Goal: Information Seeking & Learning: Learn about a topic

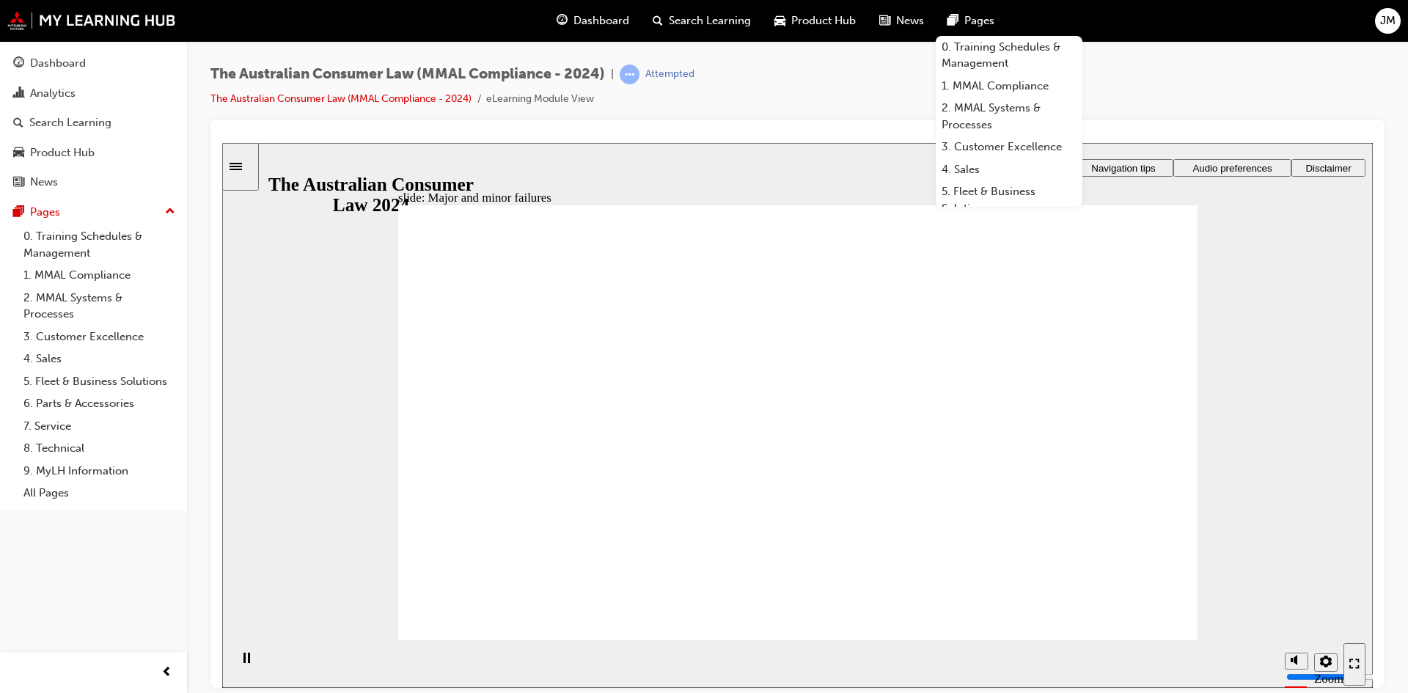
drag, startPoint x: 837, startPoint y: 359, endPoint x: 645, endPoint y: 514, distance: 246.1
drag, startPoint x: 840, startPoint y: 392, endPoint x: 1095, endPoint y: 559, distance: 305.1
drag, startPoint x: 1016, startPoint y: 492, endPoint x: 566, endPoint y: 499, distance: 449.6
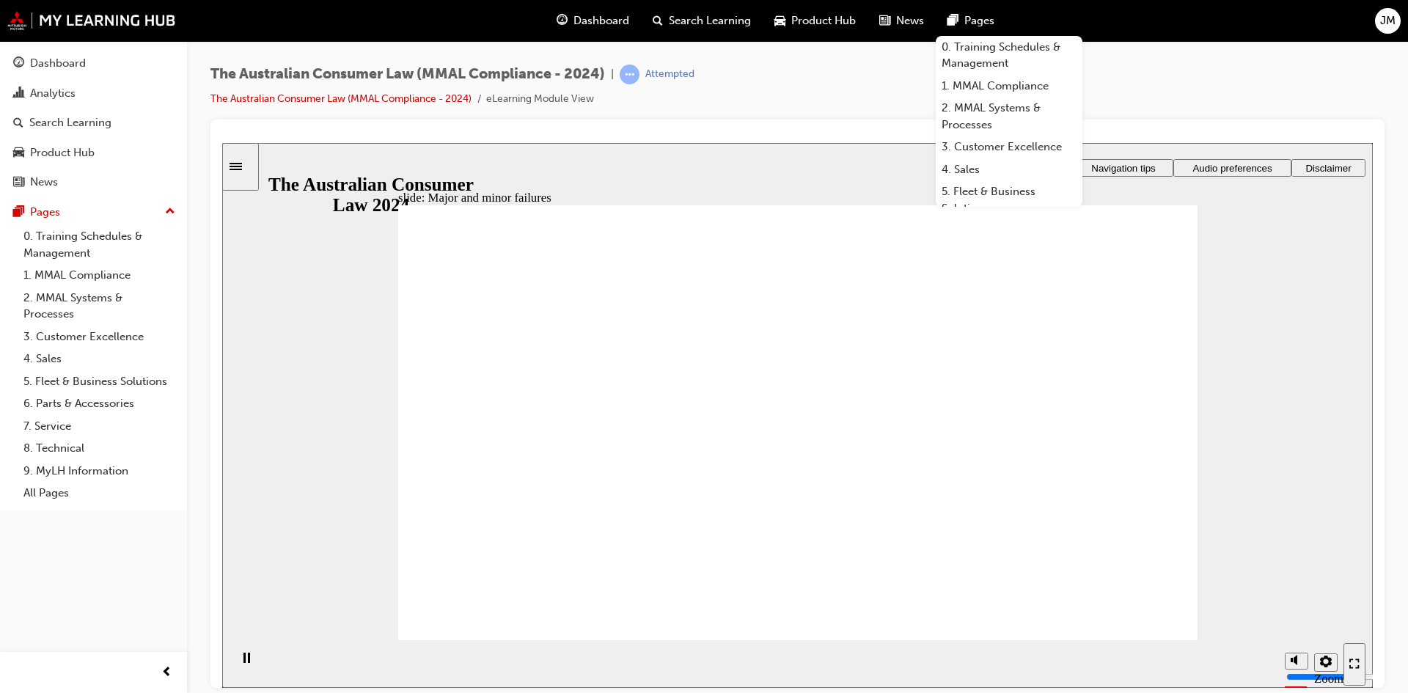
drag, startPoint x: 1135, startPoint y: 625, endPoint x: 1031, endPoint y: 644, distance: 105.2
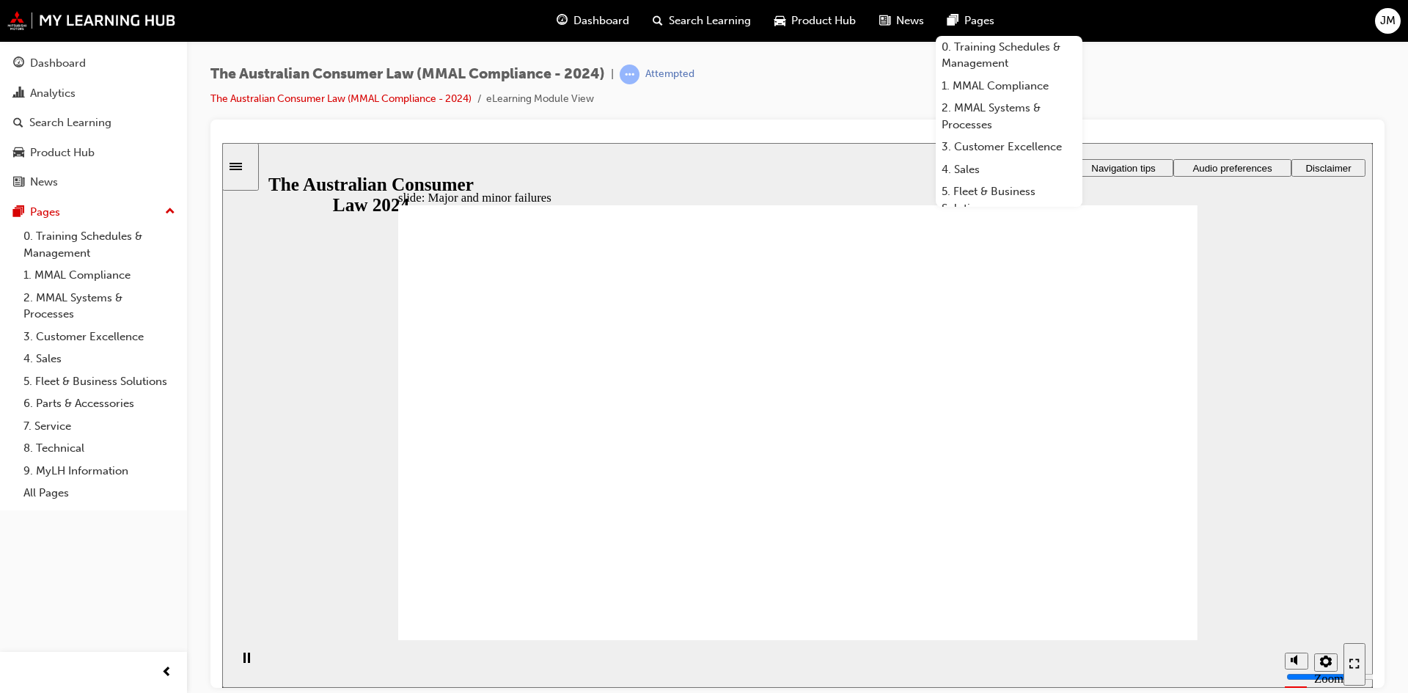
drag, startPoint x: 818, startPoint y: 378, endPoint x: 1080, endPoint y: 543, distance: 308.9
drag, startPoint x: 821, startPoint y: 374, endPoint x: 604, endPoint y: 527, distance: 265.3
drag, startPoint x: 821, startPoint y: 371, endPoint x: 1046, endPoint y: 535, distance: 278.3
drag, startPoint x: 840, startPoint y: 348, endPoint x: 644, endPoint y: 505, distance: 250.5
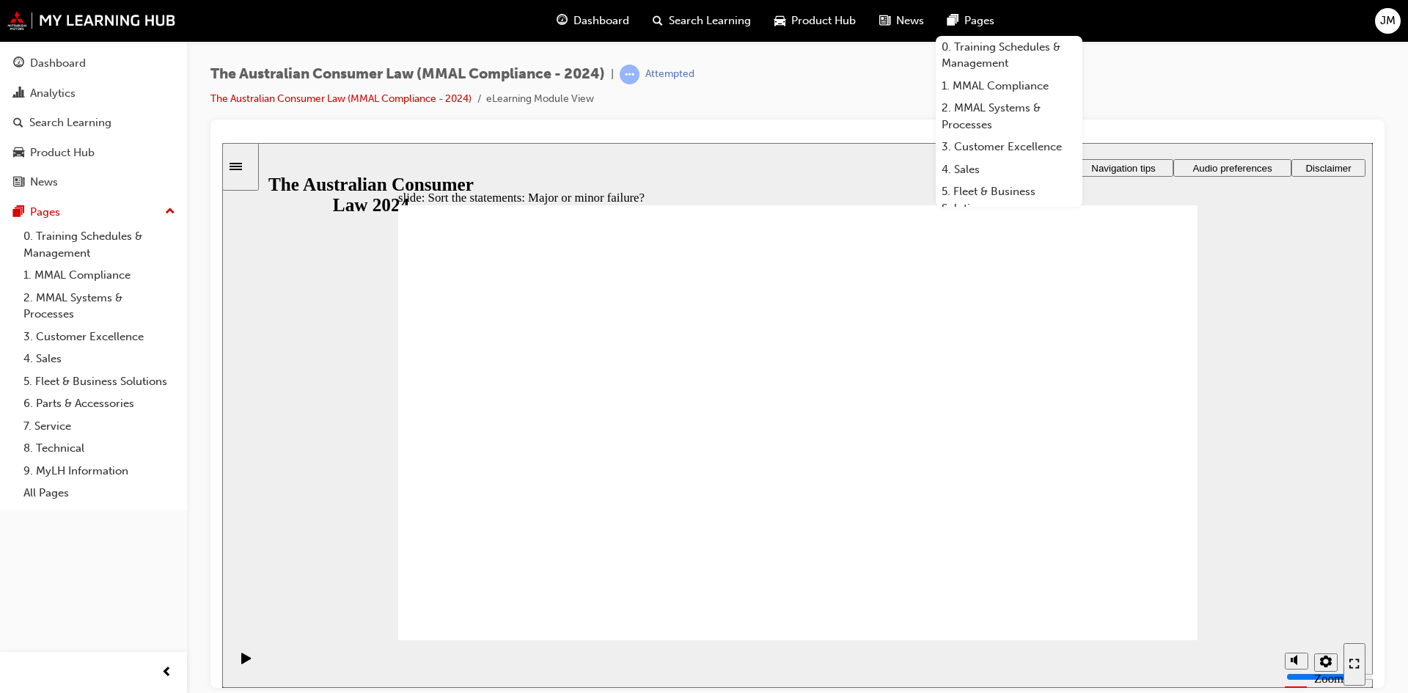
drag, startPoint x: 853, startPoint y: 370, endPoint x: 613, endPoint y: 527, distance: 286.6
drag, startPoint x: 841, startPoint y: 381, endPoint x: 662, endPoint y: 503, distance: 217.0
drag, startPoint x: 845, startPoint y: 359, endPoint x: 671, endPoint y: 519, distance: 236.2
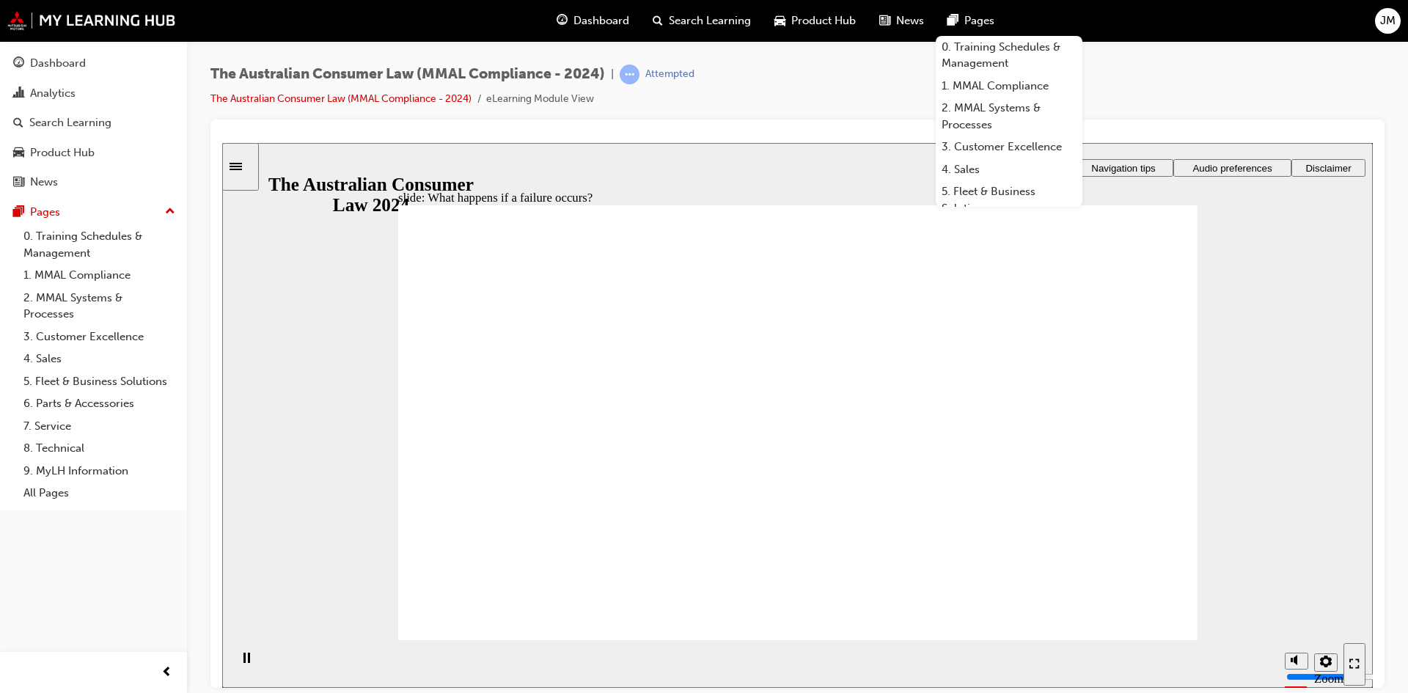
drag, startPoint x: 1033, startPoint y: 444, endPoint x: 1041, endPoint y: 449, distance: 9.2
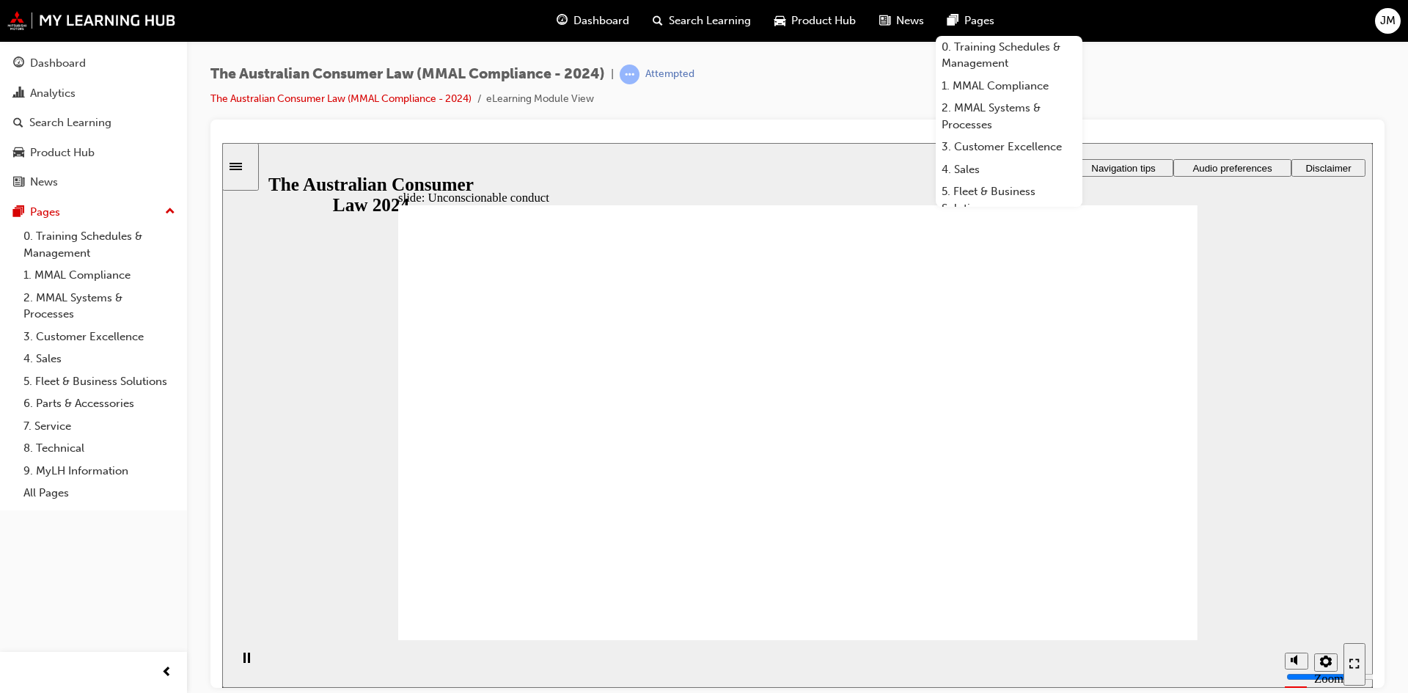
drag, startPoint x: 1128, startPoint y: 618, endPoint x: 1029, endPoint y: 593, distance: 102.3
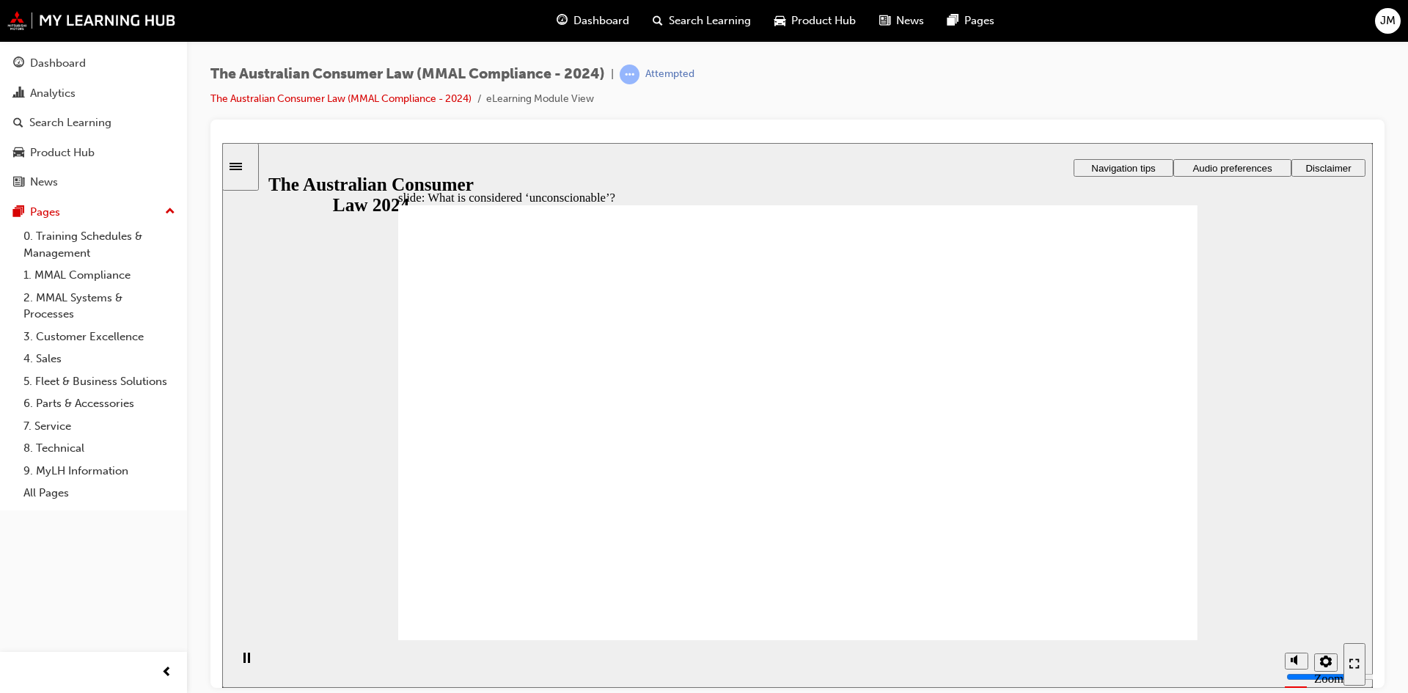
drag, startPoint x: 816, startPoint y: 356, endPoint x: 585, endPoint y: 464, distance: 255.3
drag, startPoint x: 782, startPoint y: 372, endPoint x: 568, endPoint y: 497, distance: 247.5
drag, startPoint x: 787, startPoint y: 388, endPoint x: 585, endPoint y: 518, distance: 240.5
drag, startPoint x: 590, startPoint y: 494, endPoint x: 996, endPoint y: 494, distance: 405.6
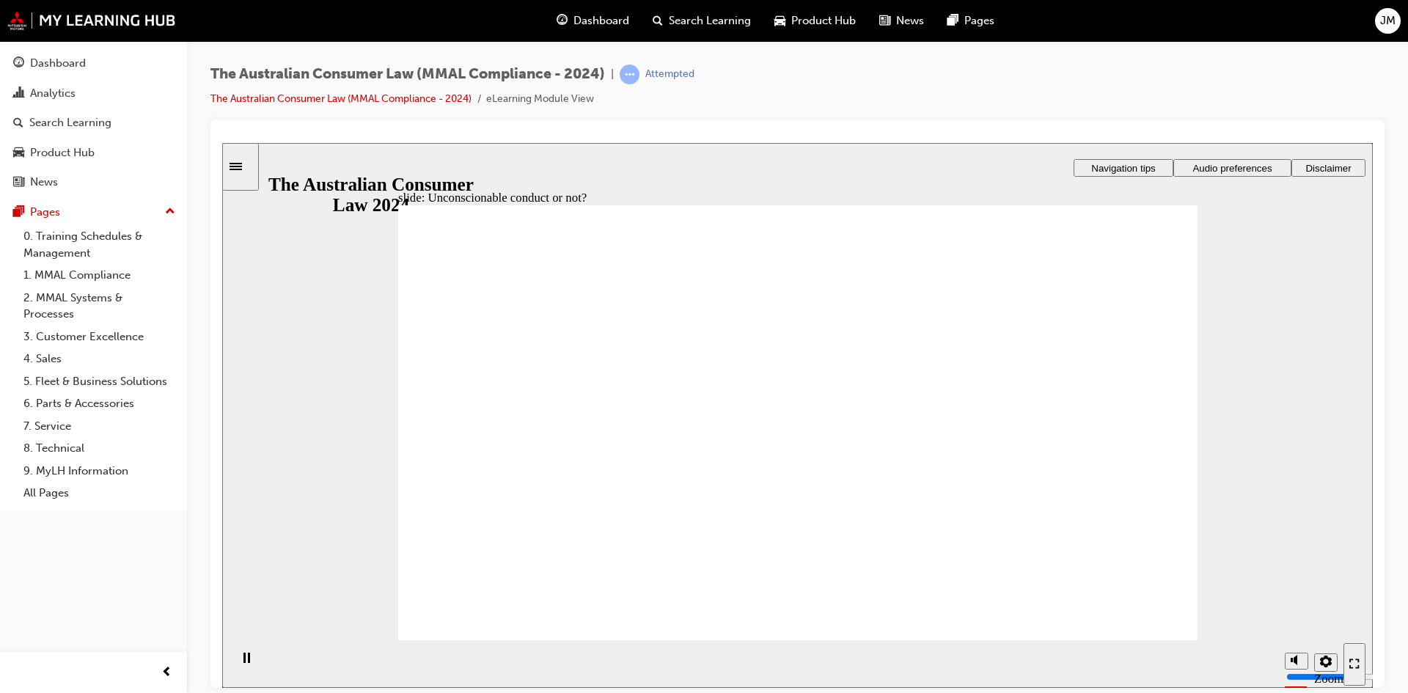
drag, startPoint x: 803, startPoint y: 376, endPoint x: 559, endPoint y: 507, distance: 276.9
drag, startPoint x: 829, startPoint y: 372, endPoint x: 606, endPoint y: 497, distance: 255.4
drag, startPoint x: 855, startPoint y: 366, endPoint x: 586, endPoint y: 529, distance: 314.6
drag, startPoint x: 827, startPoint y: 375, endPoint x: 1035, endPoint y: 494, distance: 240.2
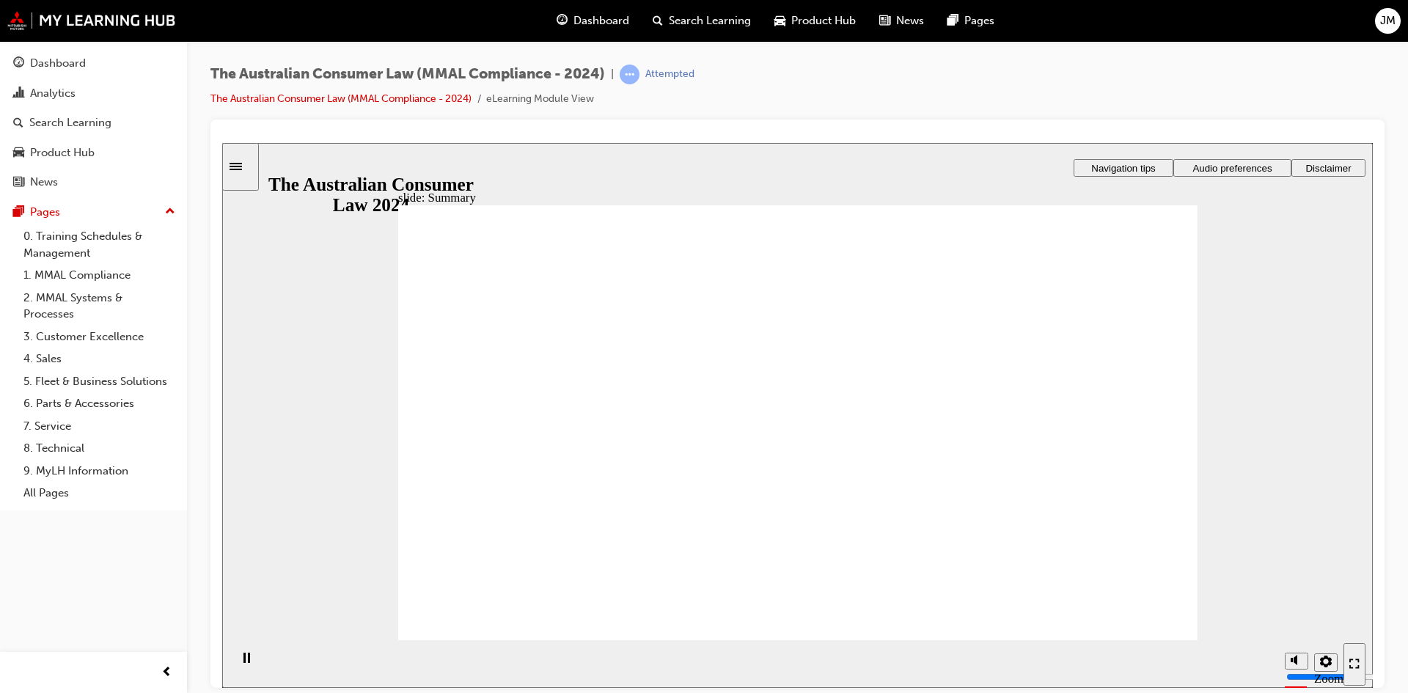
drag, startPoint x: 1117, startPoint y: 616, endPoint x: 1110, endPoint y: 601, distance: 16.8
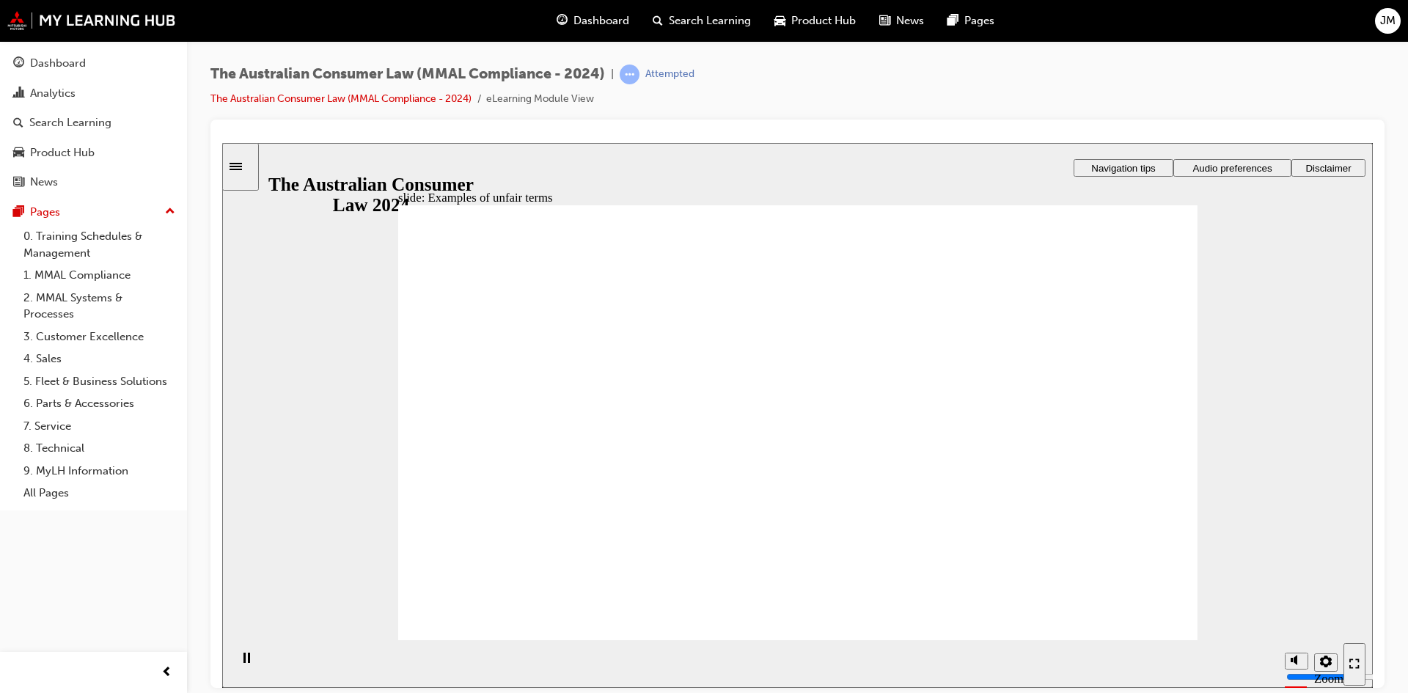
drag, startPoint x: 846, startPoint y: 372, endPoint x: 1096, endPoint y: 508, distance: 283.9
drag, startPoint x: 852, startPoint y: 364, endPoint x: 615, endPoint y: 485, distance: 266.7
drag, startPoint x: 857, startPoint y: 357, endPoint x: 1112, endPoint y: 506, distance: 295.5
drag, startPoint x: 790, startPoint y: 389, endPoint x: 1039, endPoint y: 516, distance: 279.8
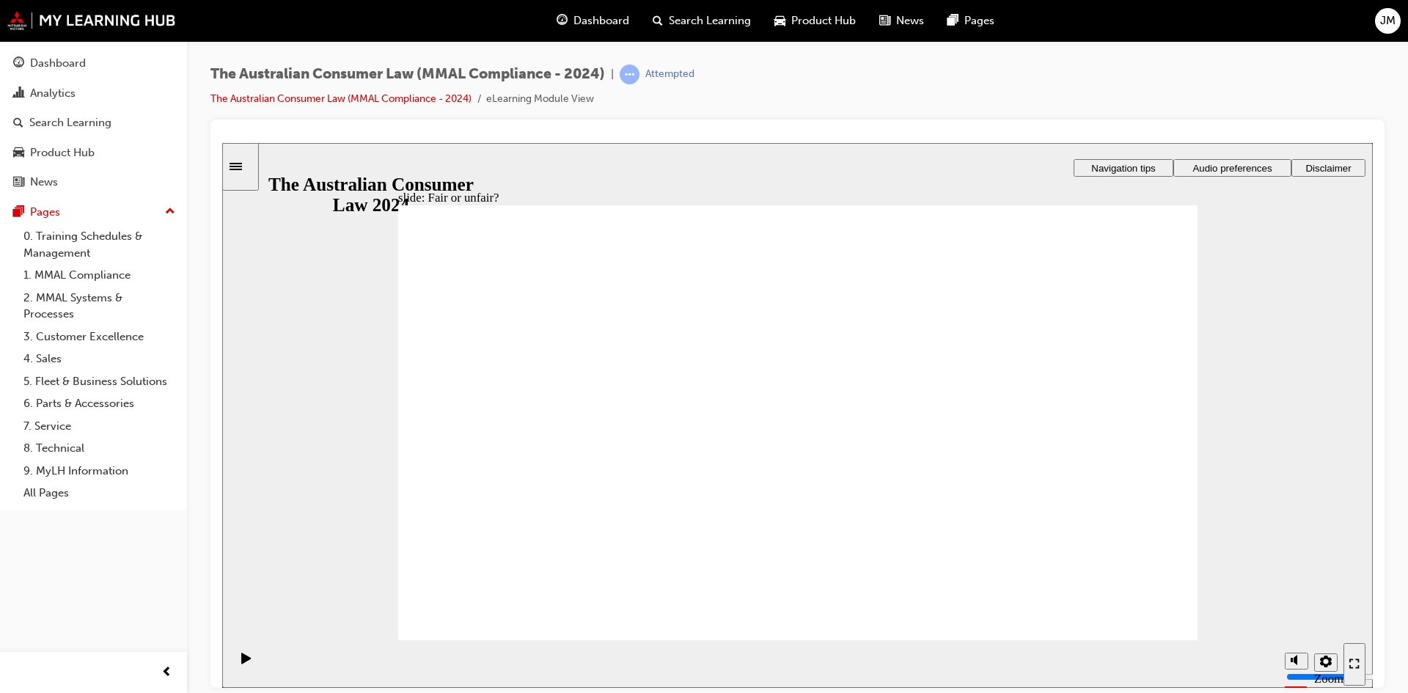
drag, startPoint x: 846, startPoint y: 369, endPoint x: 1080, endPoint y: 513, distance: 275.6
drag, startPoint x: 851, startPoint y: 367, endPoint x: 617, endPoint y: 521, distance: 281.1
drag, startPoint x: 735, startPoint y: 369, endPoint x: 992, endPoint y: 520, distance: 297.9
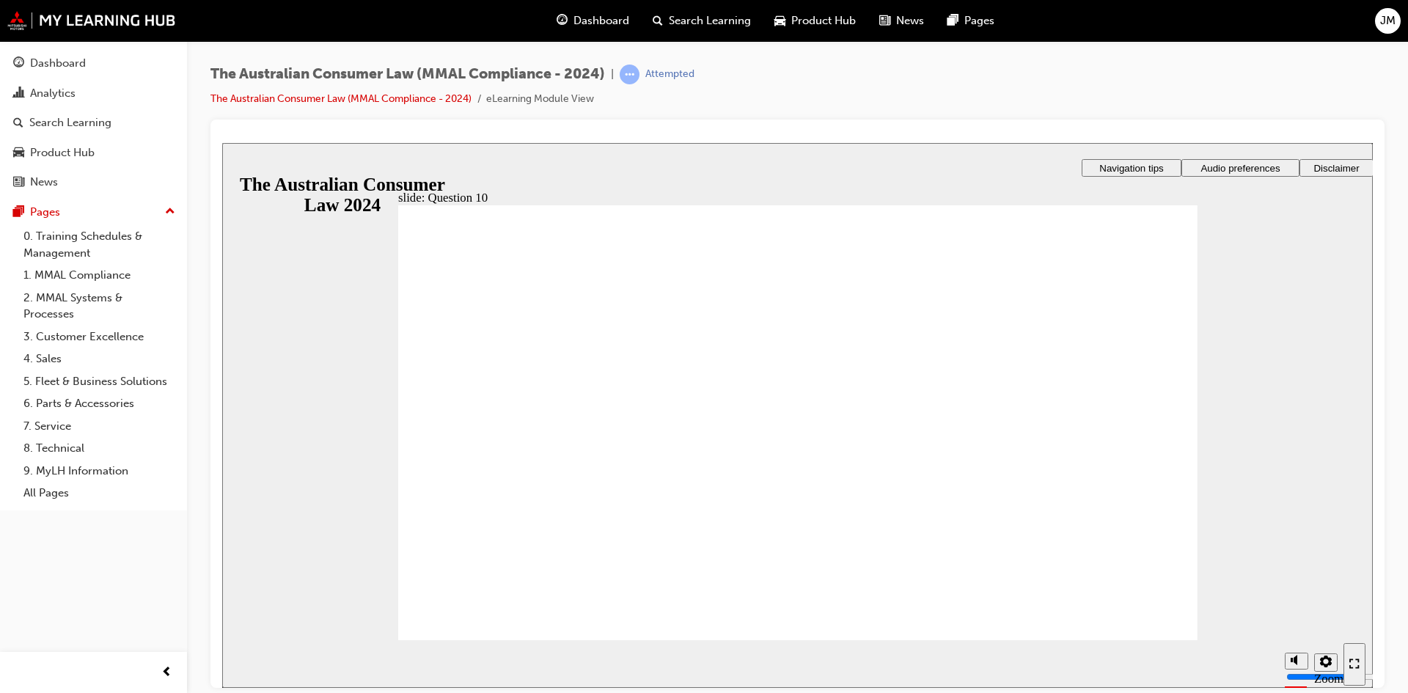
click at [238, 163] on div "slide: Question 10 Rectangle 1 Rectangle 3 Question 1 of 11 A term in a contrac…" at bounding box center [797, 414] width 1151 height 545
checkbox input "true"
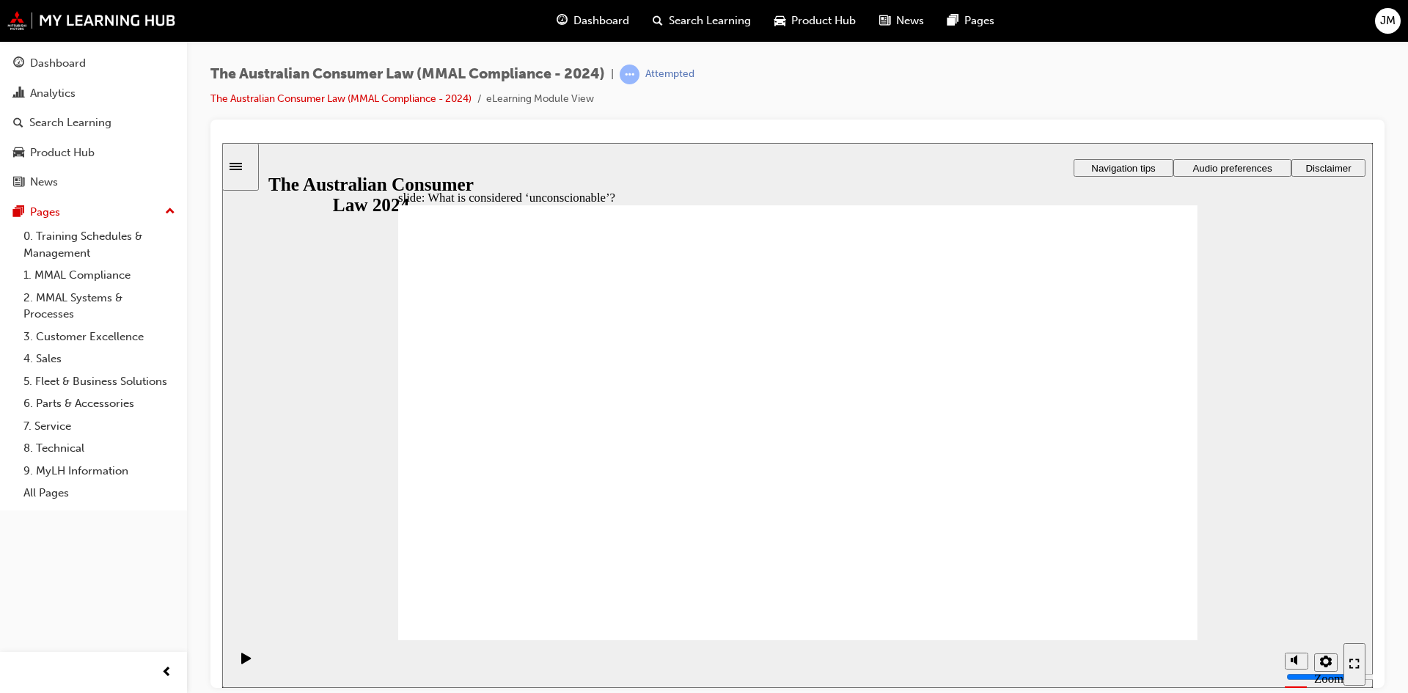
drag, startPoint x: 558, startPoint y: 448, endPoint x: 554, endPoint y: 457, distance: 9.5
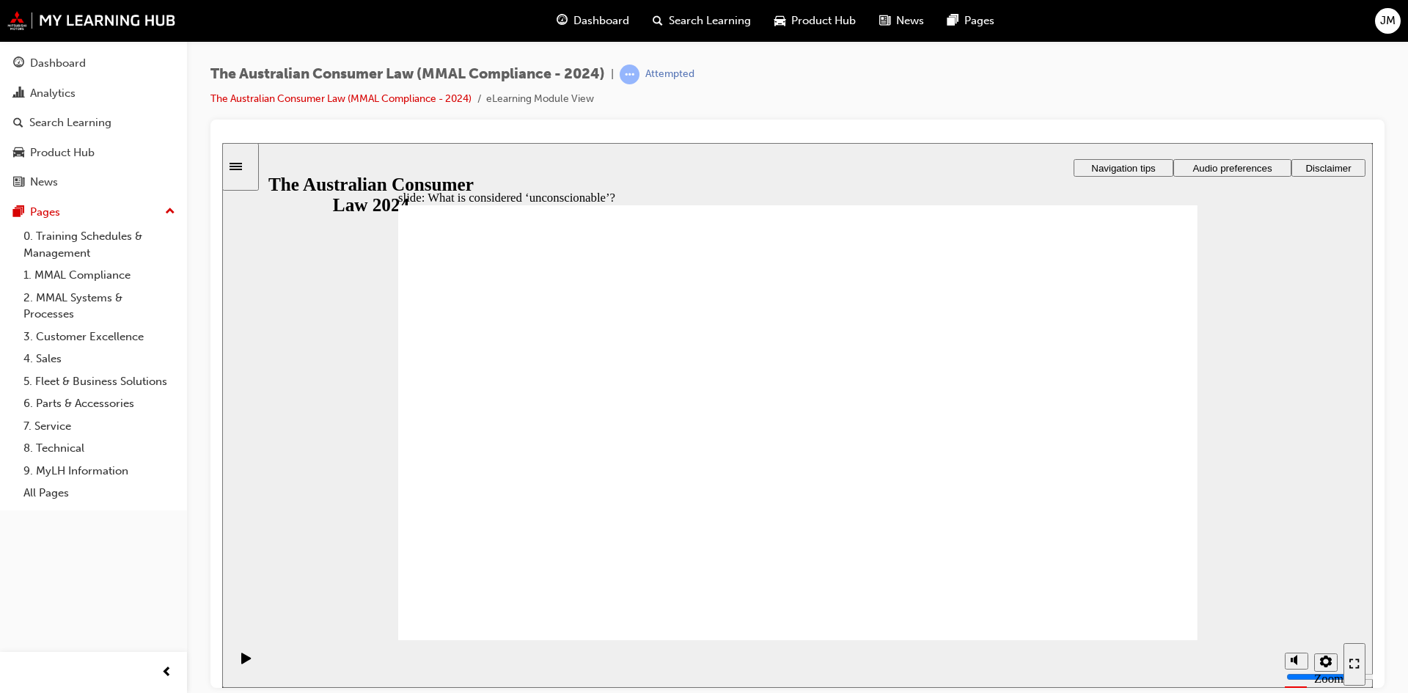
drag, startPoint x: 821, startPoint y: 370, endPoint x: 585, endPoint y: 485, distance: 262.4
drag, startPoint x: 813, startPoint y: 368, endPoint x: 592, endPoint y: 493, distance: 254.2
drag, startPoint x: 775, startPoint y: 370, endPoint x: 995, endPoint y: 508, distance: 259.7
drag, startPoint x: 800, startPoint y: 369, endPoint x: 578, endPoint y: 512, distance: 264.3
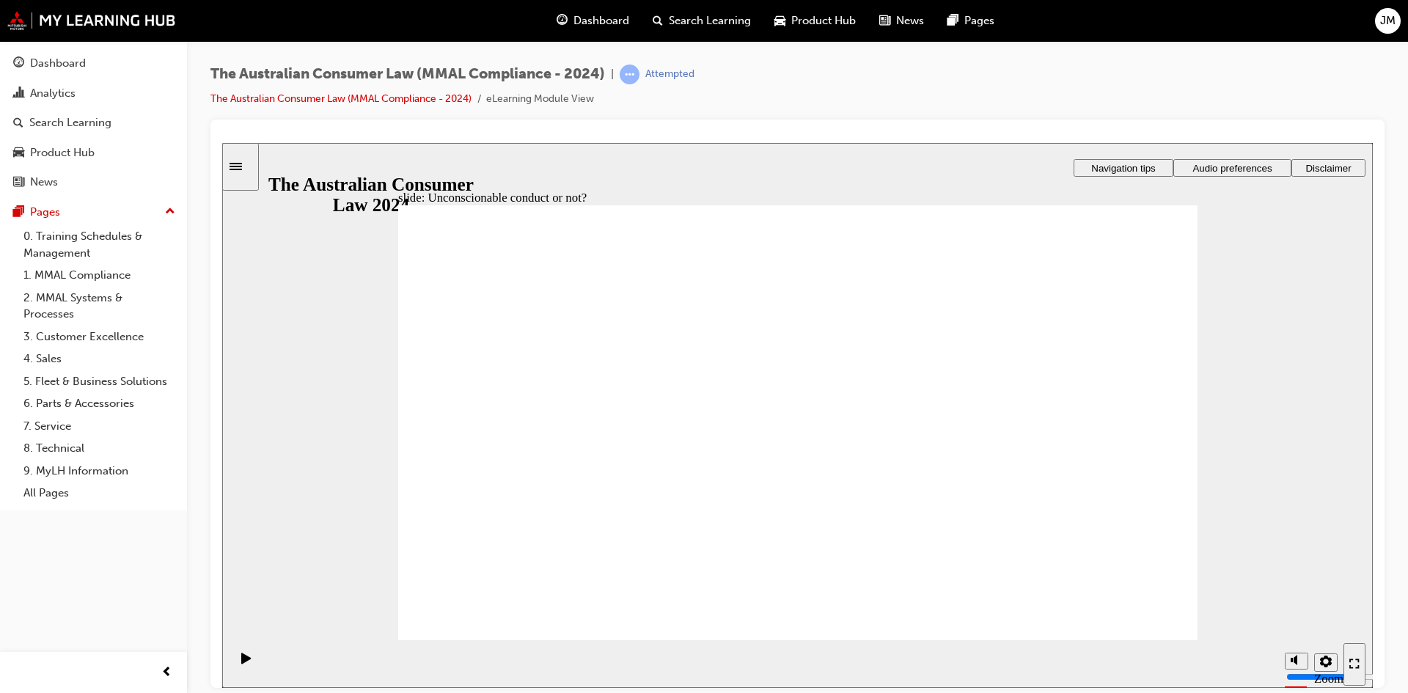
drag, startPoint x: 796, startPoint y: 370, endPoint x: 587, endPoint y: 503, distance: 247.6
drag, startPoint x: 804, startPoint y: 381, endPoint x: 591, endPoint y: 494, distance: 241.2
drag, startPoint x: 791, startPoint y: 369, endPoint x: 1009, endPoint y: 509, distance: 259.6
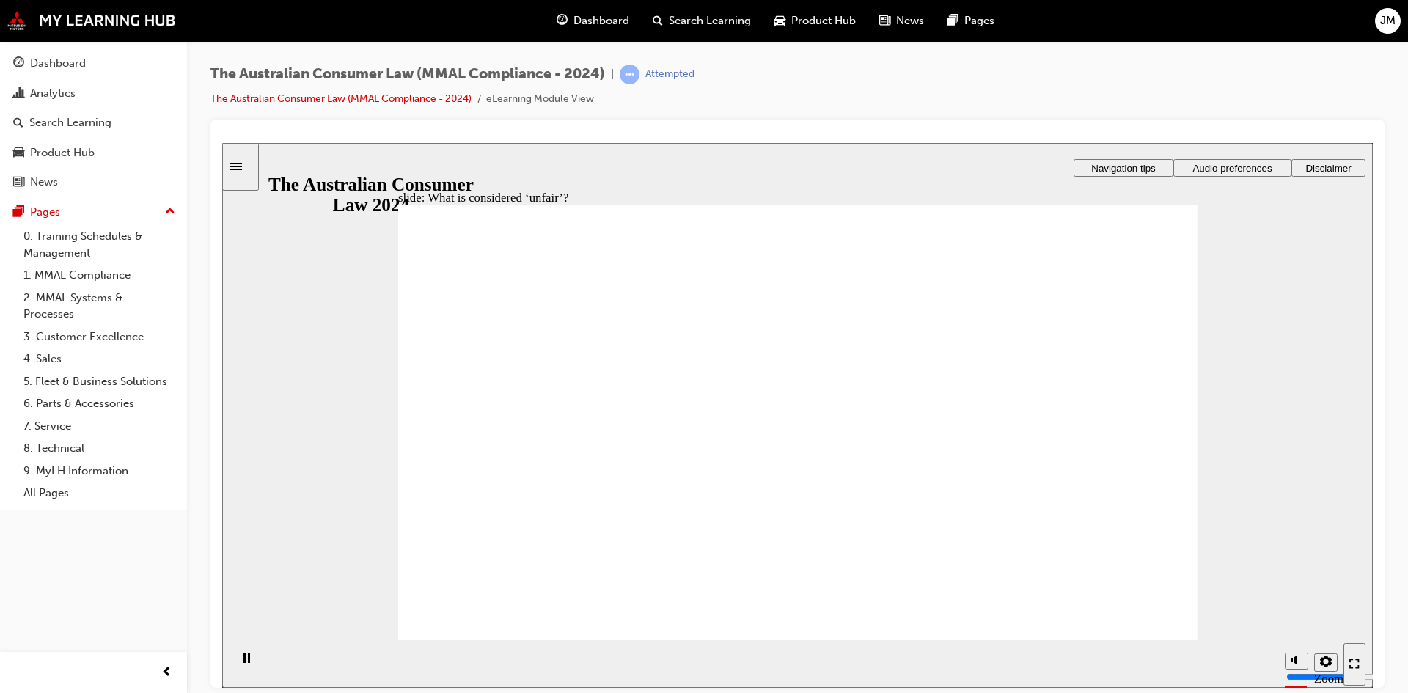
drag, startPoint x: 837, startPoint y: 359, endPoint x: 1091, endPoint y: 493, distance: 287.1
drag, startPoint x: 827, startPoint y: 373, endPoint x: 601, endPoint y: 512, distance: 265.4
drag, startPoint x: 789, startPoint y: 381, endPoint x: 1051, endPoint y: 531, distance: 301.9
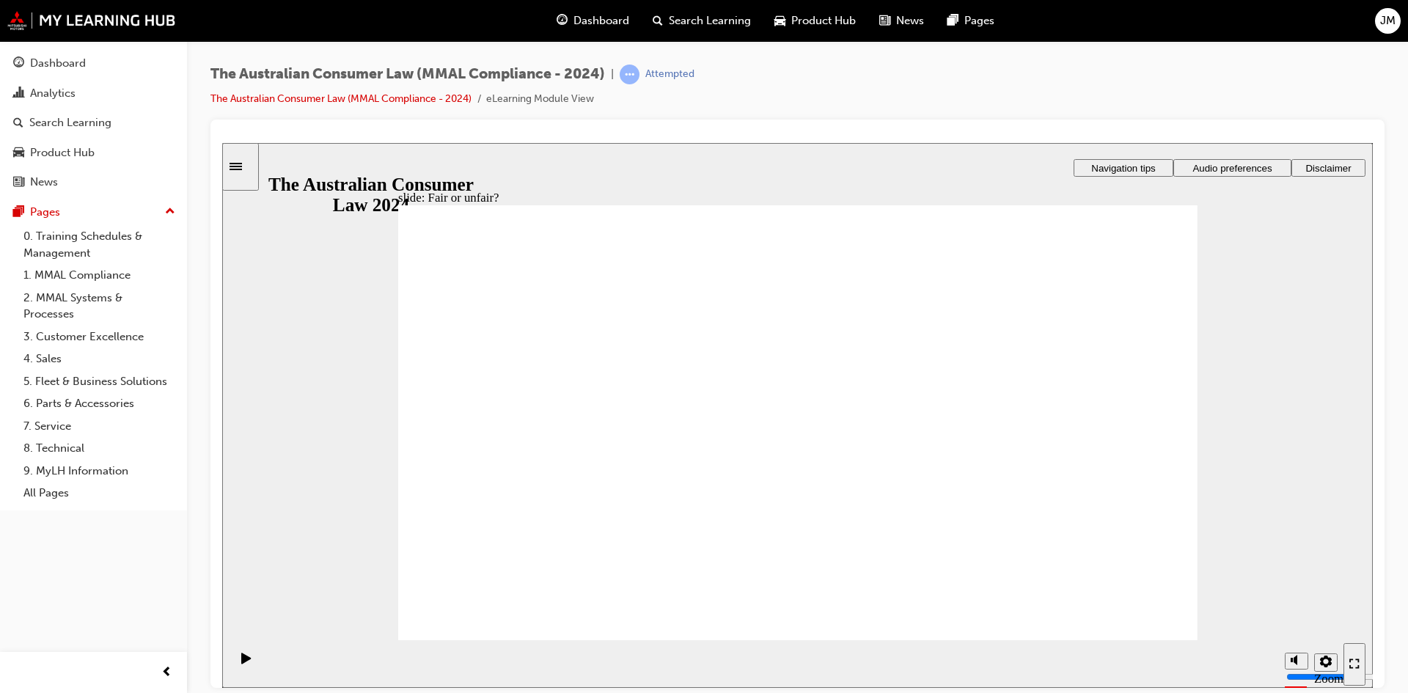
drag, startPoint x: 838, startPoint y: 367, endPoint x: 1085, endPoint y: 488, distance: 274.9
drag, startPoint x: 814, startPoint y: 387, endPoint x: 1053, endPoint y: 516, distance: 272.1
drag, startPoint x: 836, startPoint y: 345, endPoint x: 587, endPoint y: 491, distance: 288.7
drag, startPoint x: 823, startPoint y: 362, endPoint x: 1098, endPoint y: 497, distance: 306.4
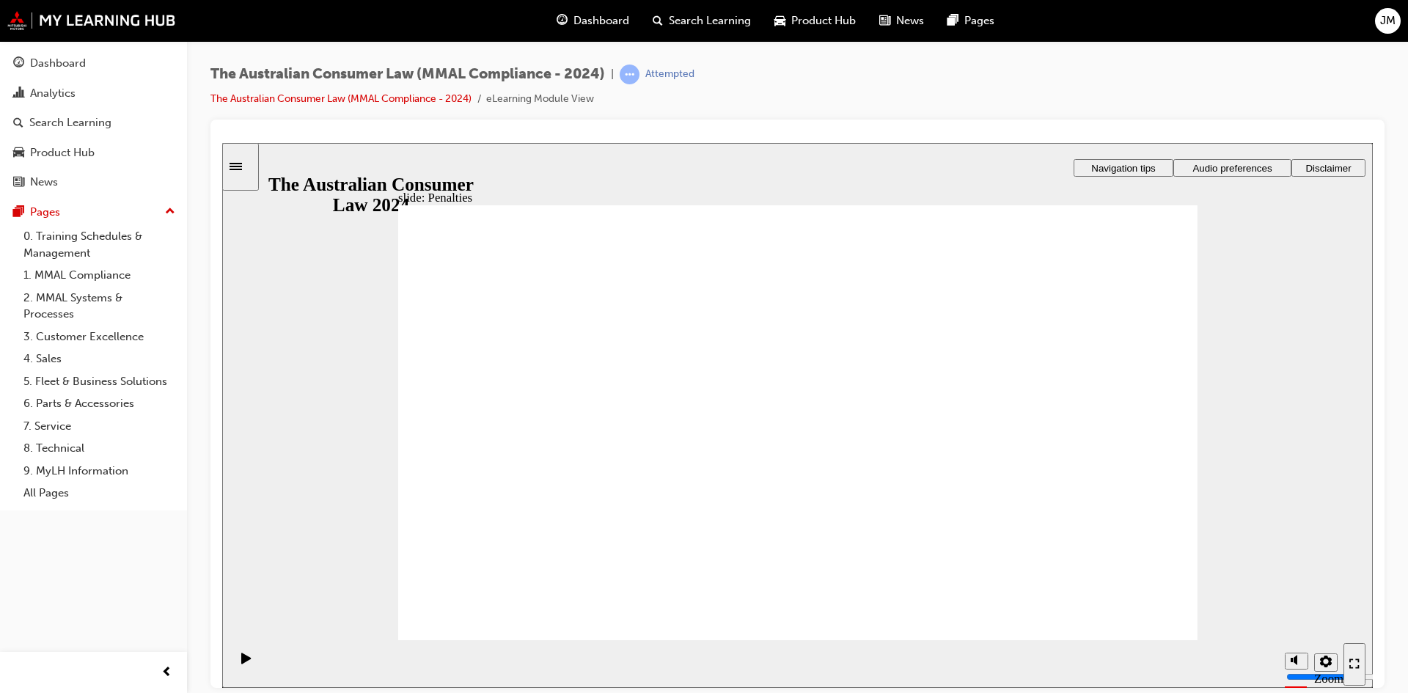
drag, startPoint x: 1080, startPoint y: 310, endPoint x: 1102, endPoint y: 392, distance: 84.3
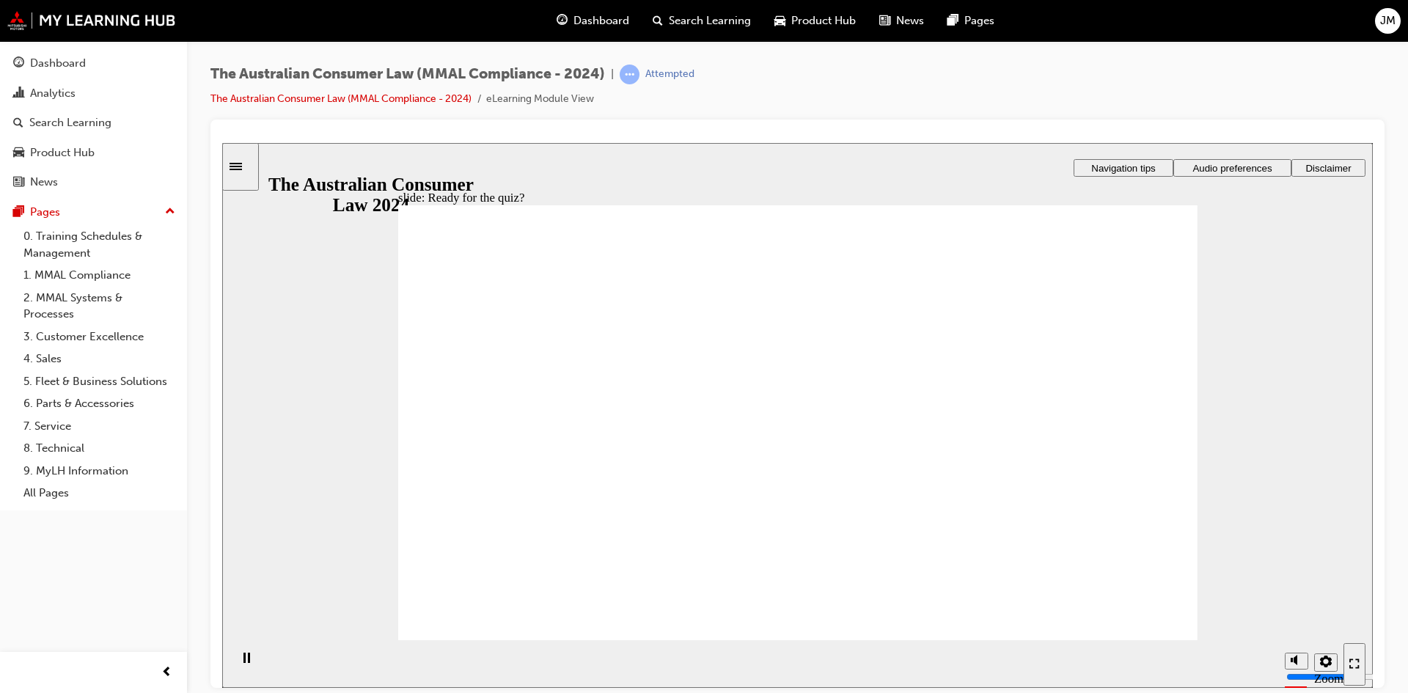
radio input "true"
drag, startPoint x: 501, startPoint y: 620, endPoint x: 992, endPoint y: 553, distance: 495.2
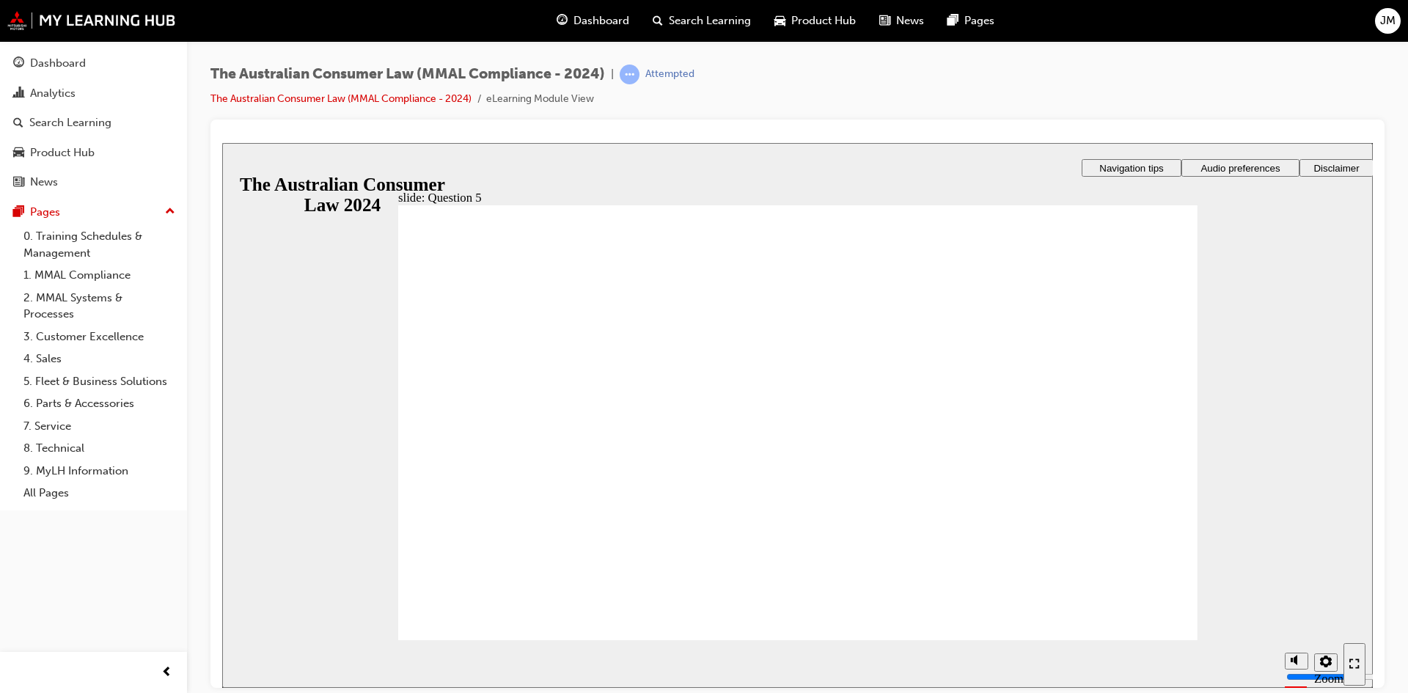
radio input "true"
drag, startPoint x: 506, startPoint y: 598, endPoint x: 644, endPoint y: 532, distance: 152.9
drag, startPoint x: 1149, startPoint y: 620, endPoint x: 1137, endPoint y: 617, distance: 12.3
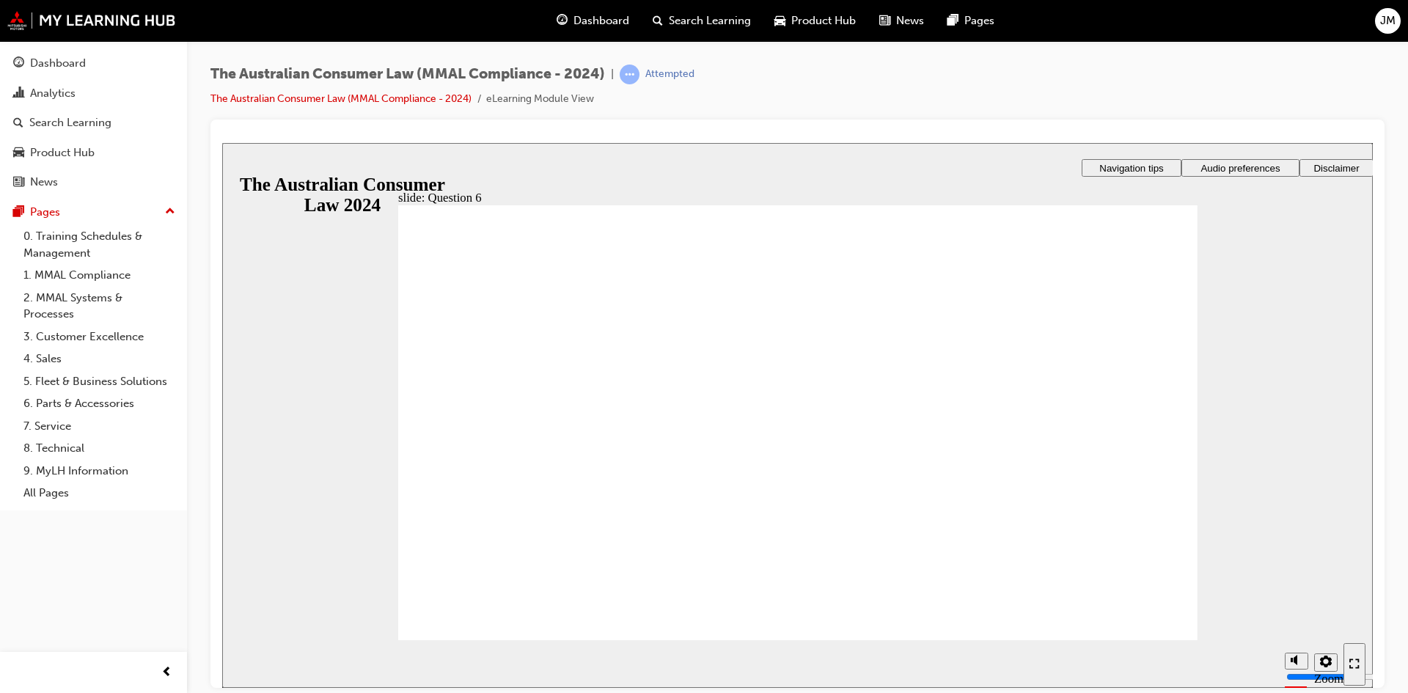
radio input "true"
drag, startPoint x: 502, startPoint y: 622, endPoint x: 656, endPoint y: 584, distance: 158.0
drag, startPoint x: 1030, startPoint y: 387, endPoint x: 1029, endPoint y: 396, distance: 8.8
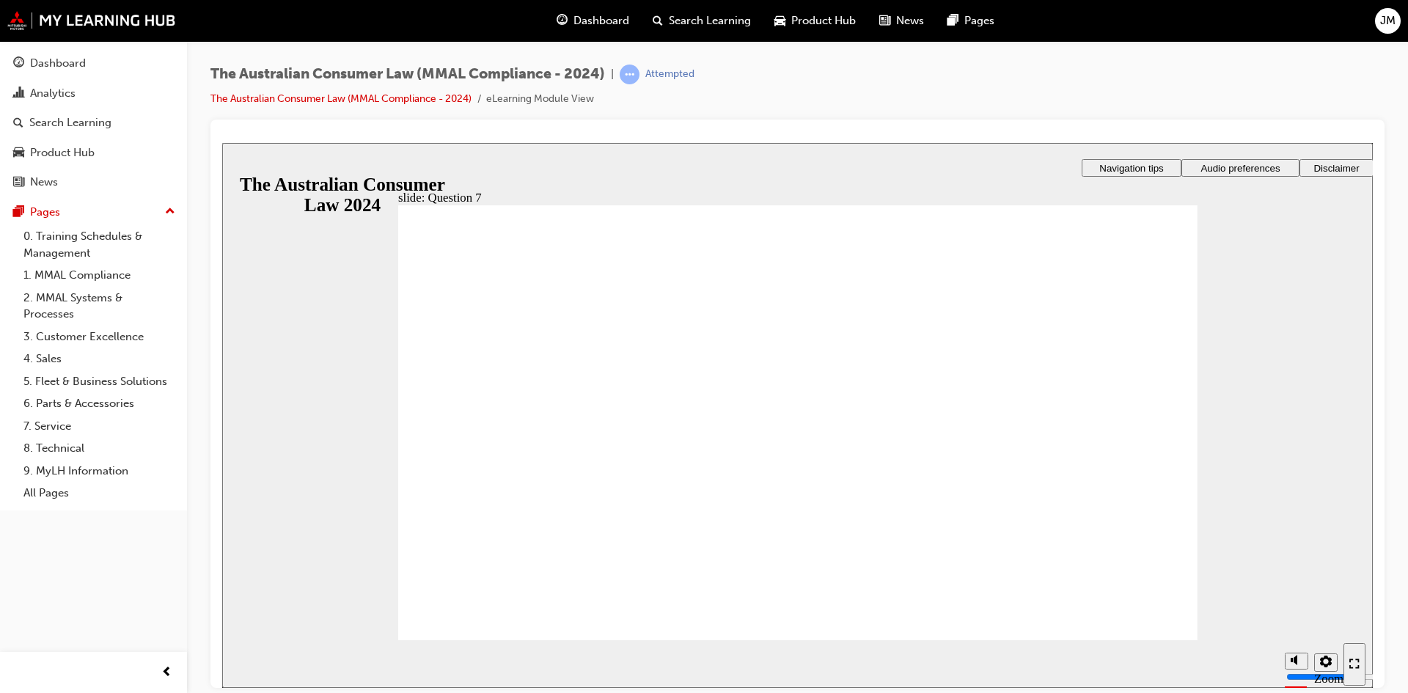
checkbox input "true"
radio input "true"
drag, startPoint x: 488, startPoint y: 617, endPoint x: 667, endPoint y: 548, distance: 192.5
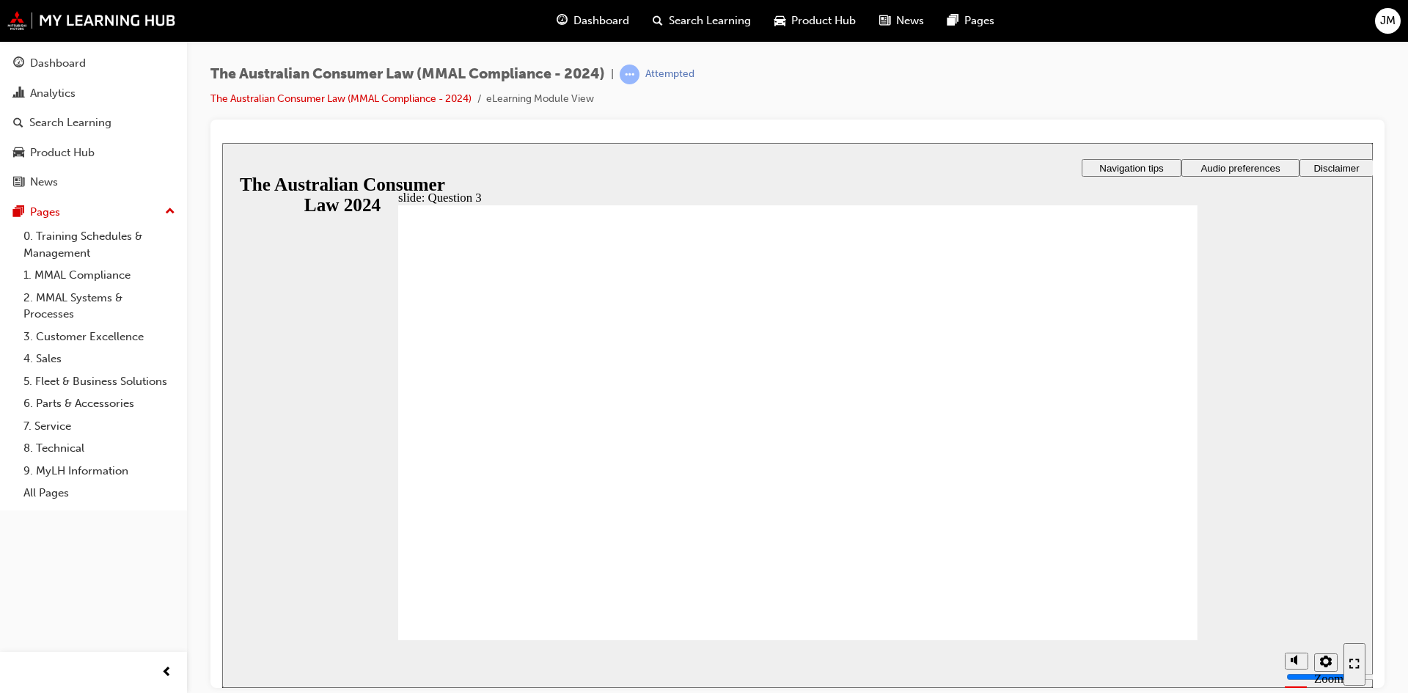
checkbox input "true"
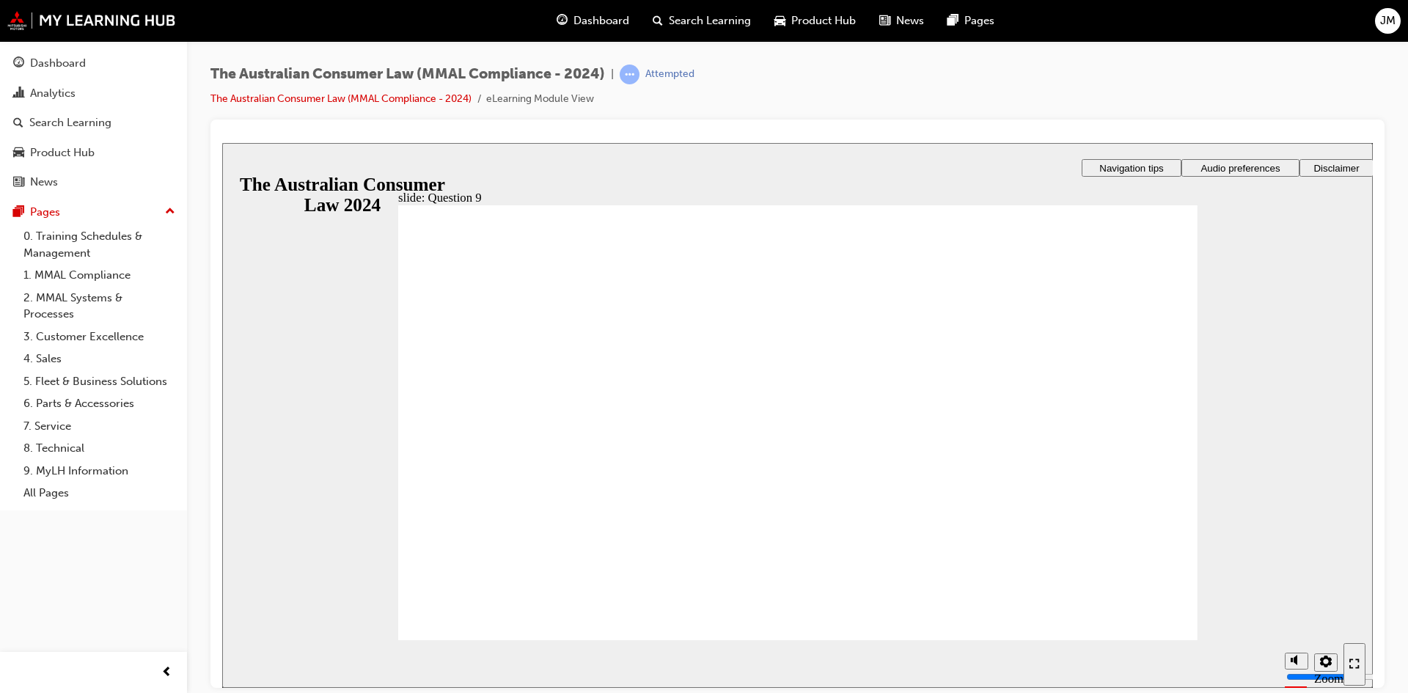
checkbox input "true"
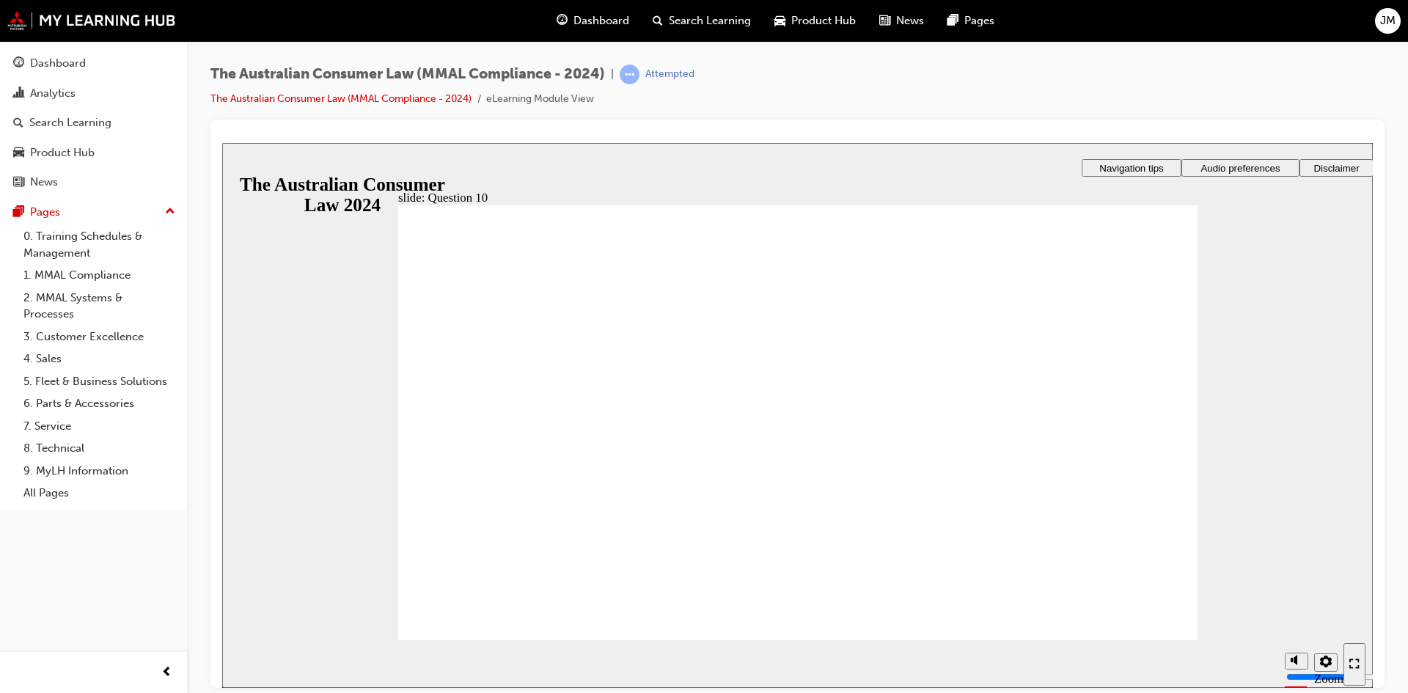
drag, startPoint x: 549, startPoint y: 607, endPoint x: 574, endPoint y: 598, distance: 26.0
checkbox input "true"
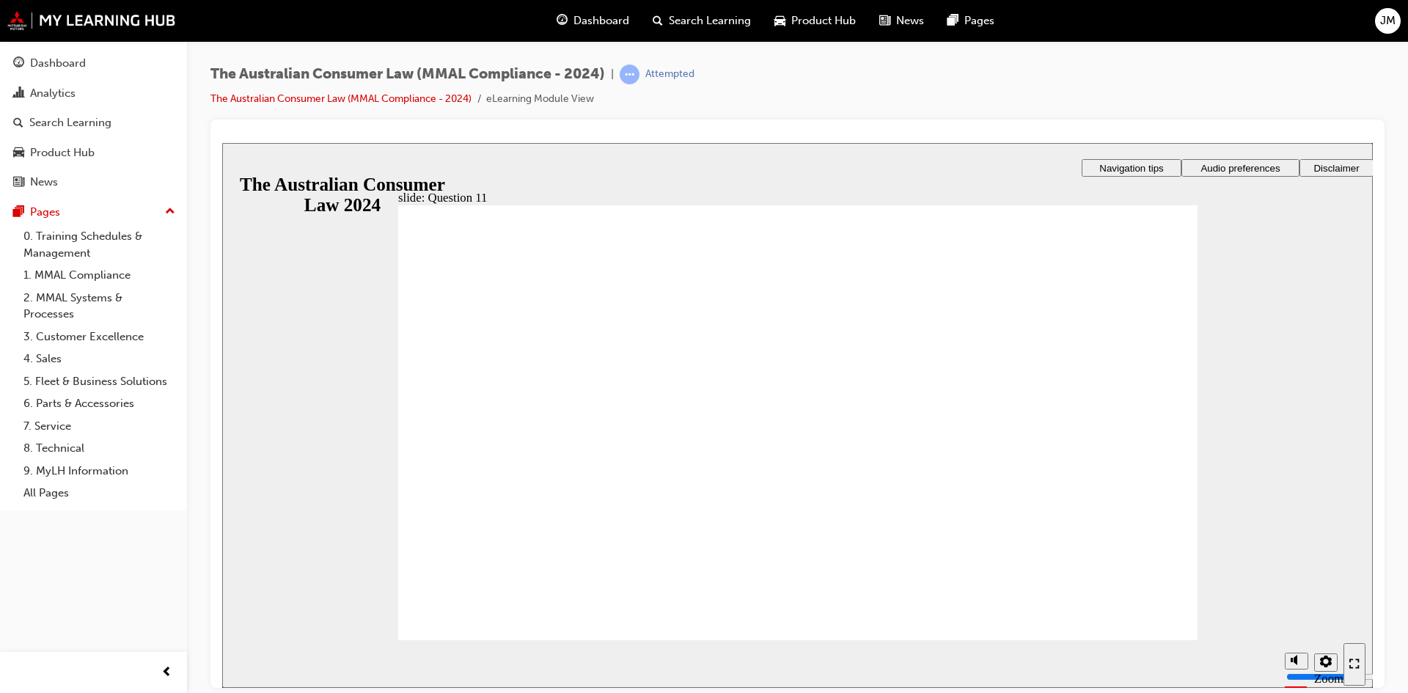
checkbox input "true"
radio input "false"
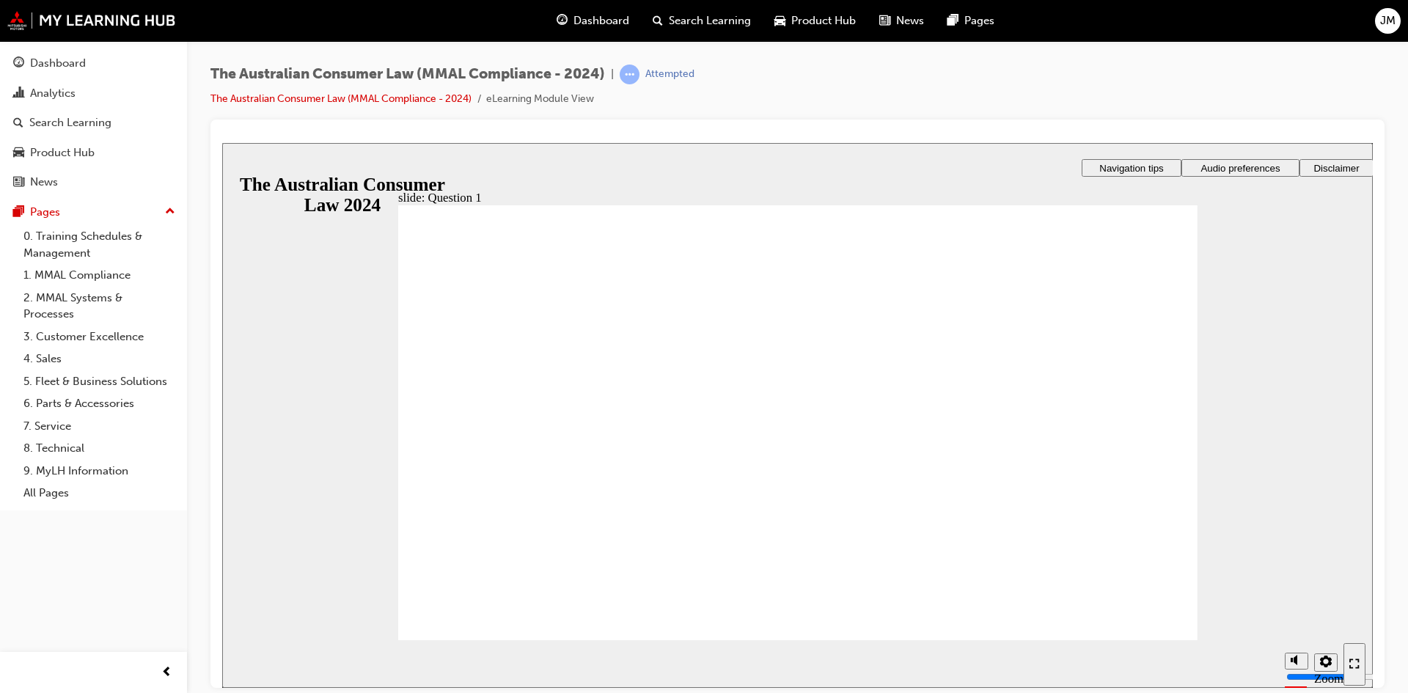
radio input "true"
checkbox input "true"
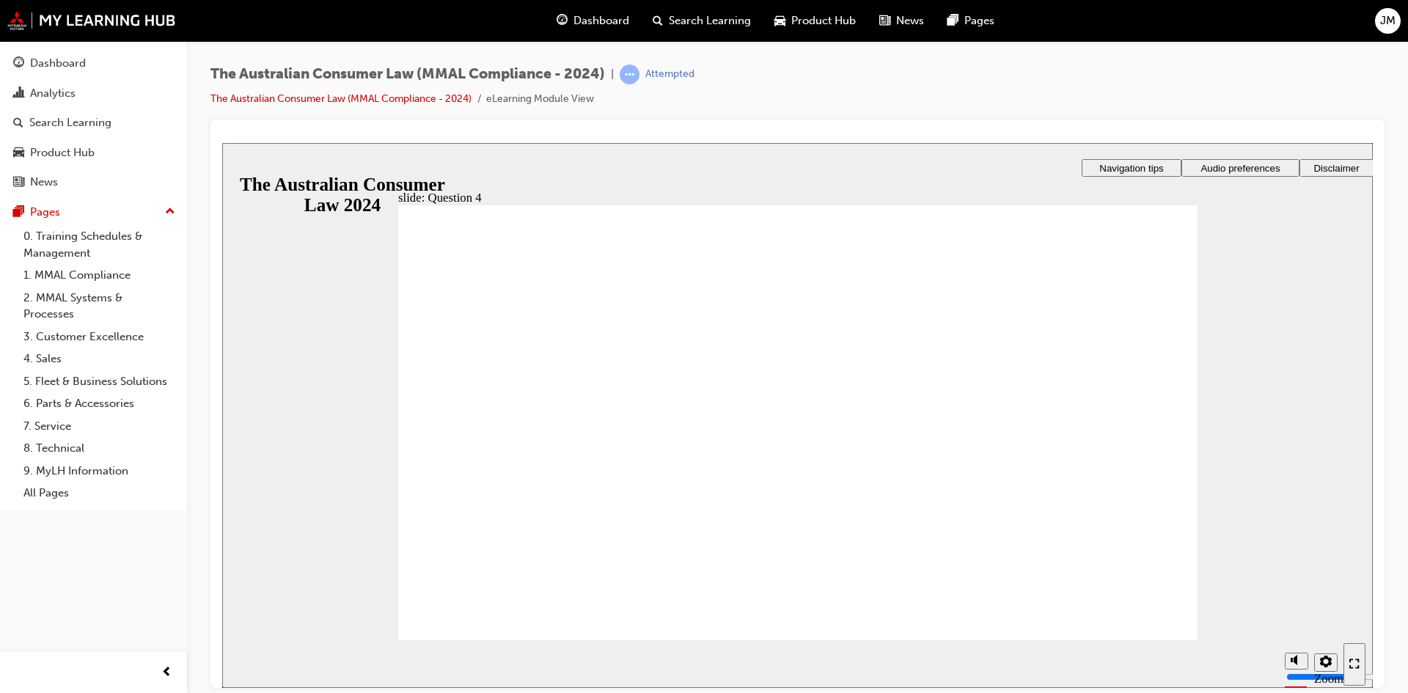
checkbox input "true"
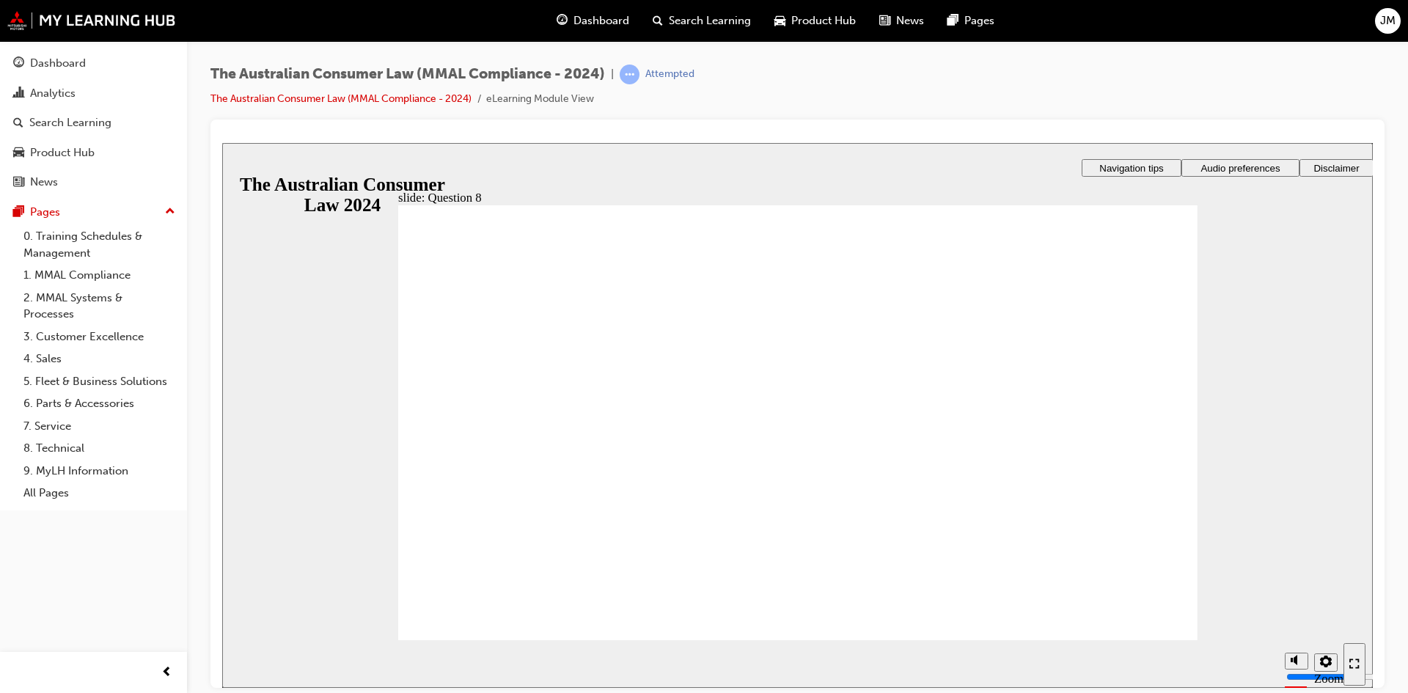
radio input "true"
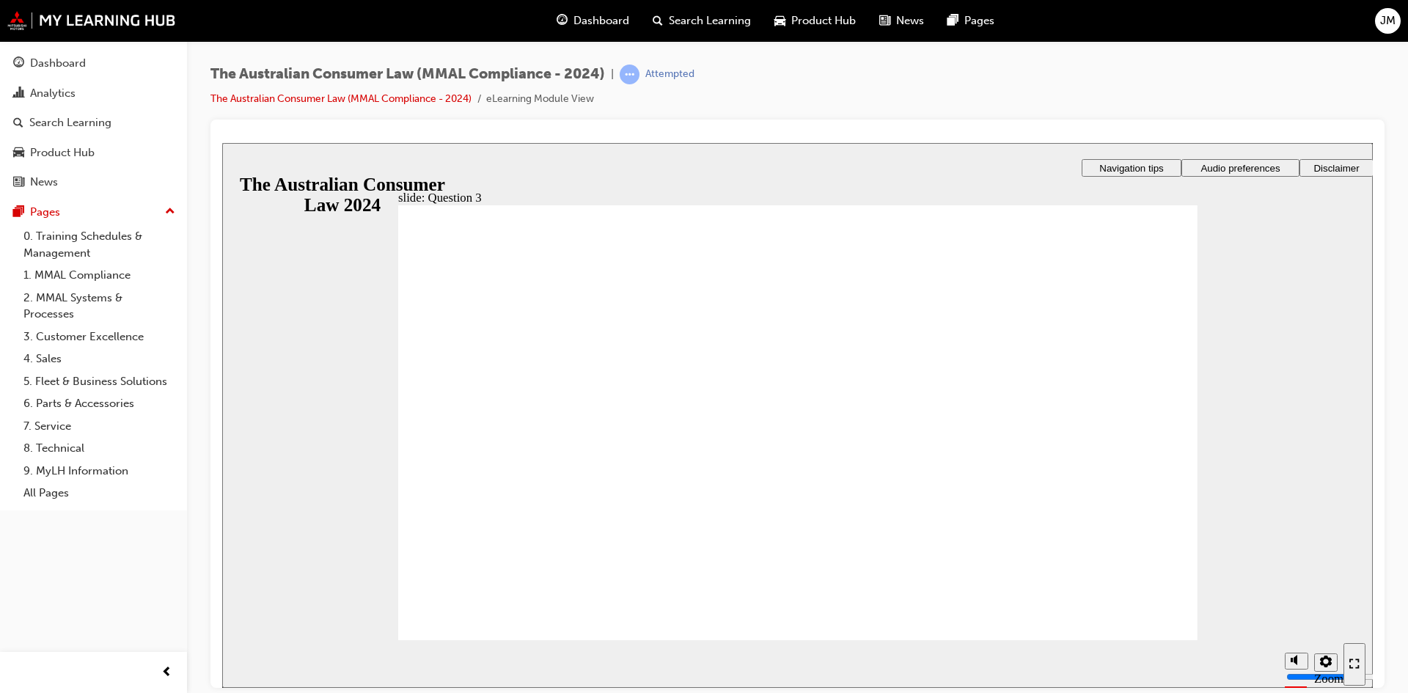
radio input "true"
radio input "false"
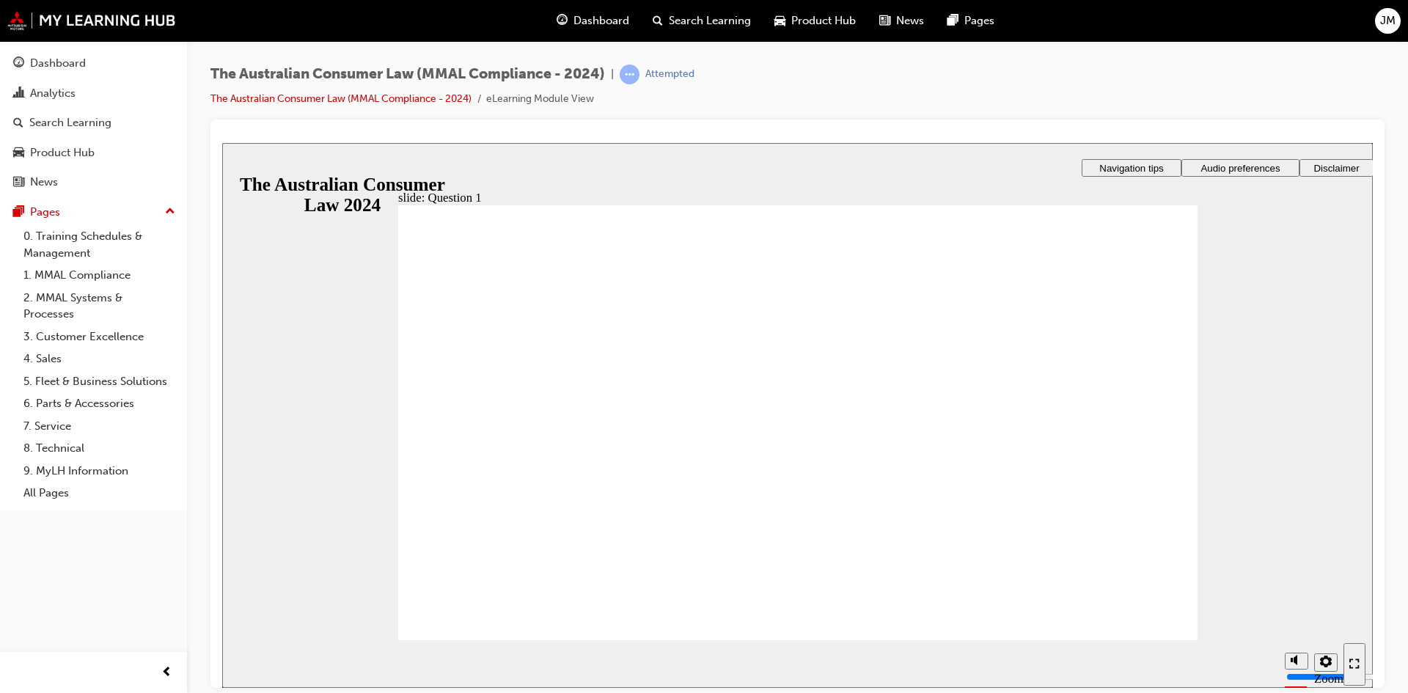
radio input "true"
